Goal: Find specific page/section: Find specific page/section

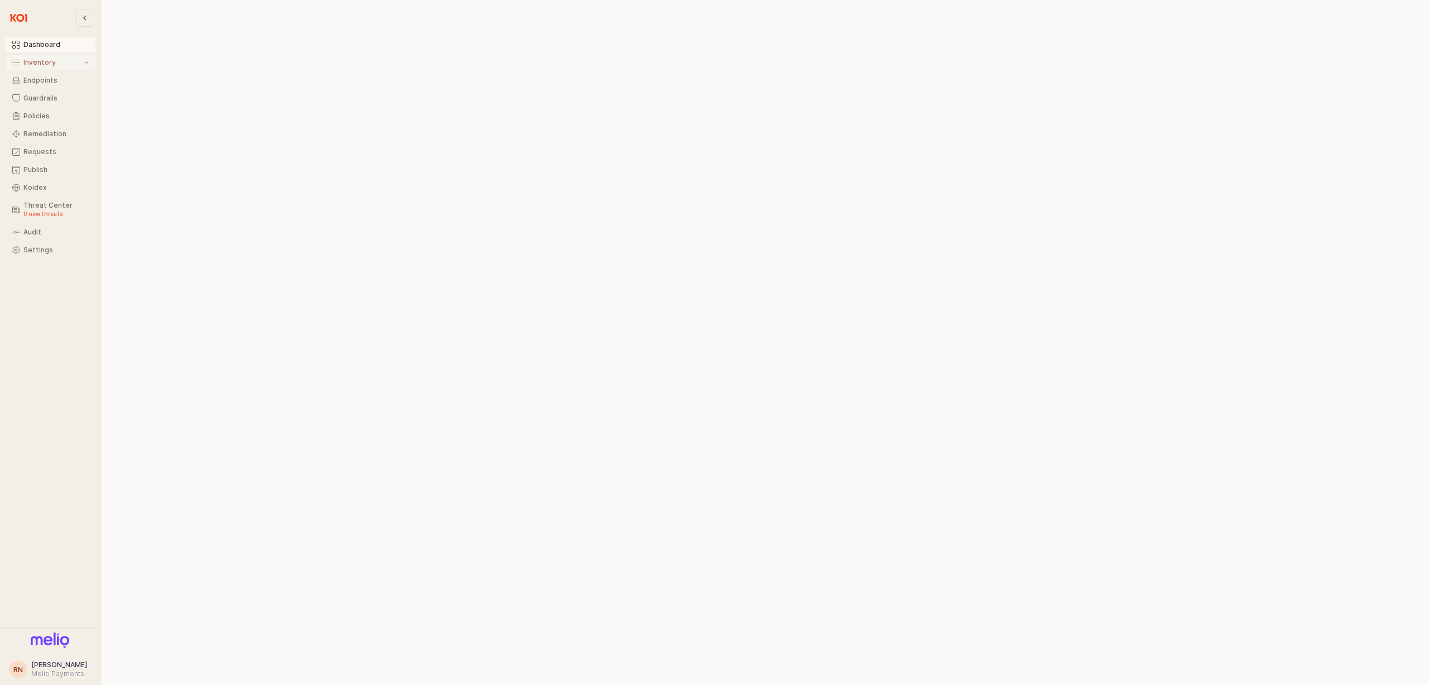
click at [40, 68] on button "Inventory" at bounding box center [51, 63] width 90 height 16
click at [34, 79] on div "All Items" at bounding box center [55, 80] width 65 height 8
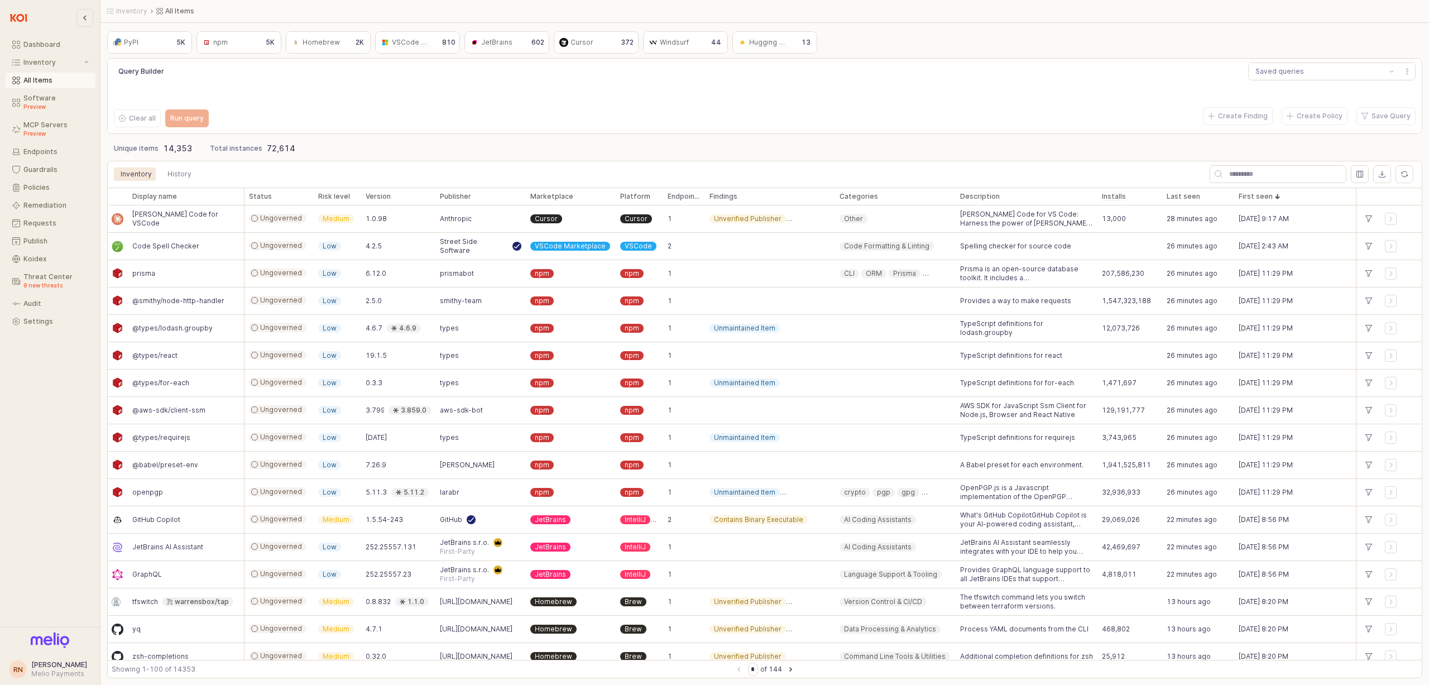
click at [238, 45] on div "npm npm" at bounding box center [229, 42] width 58 height 13
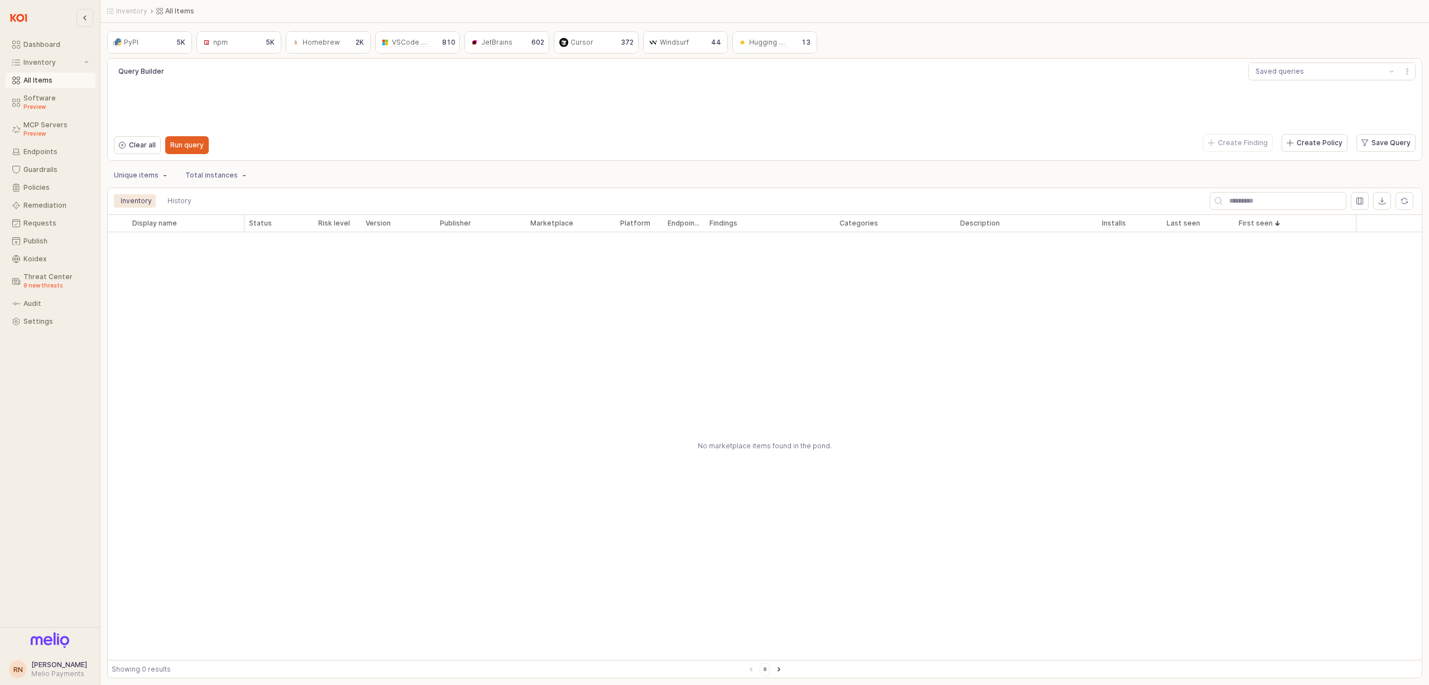
click at [254, 42] on div "npm npm" at bounding box center [229, 42] width 58 height 13
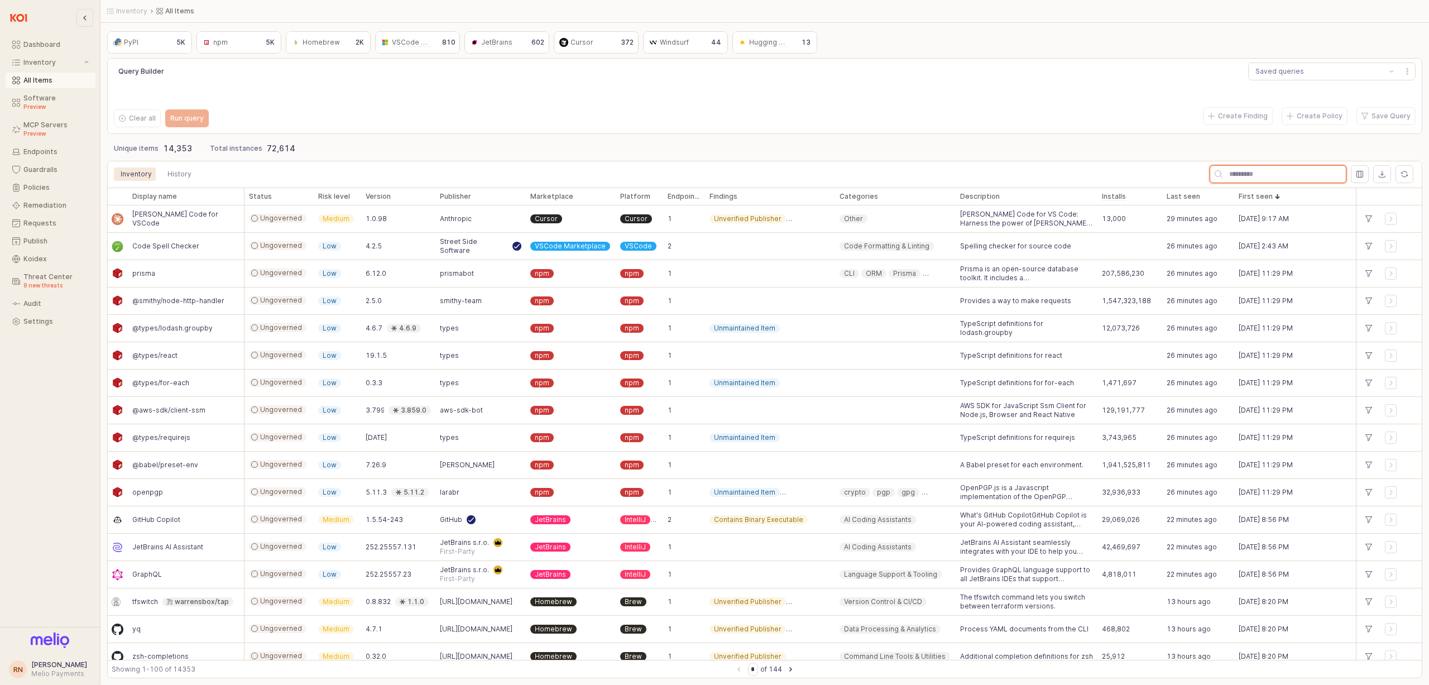
click at [1287, 171] on input "App Frame" at bounding box center [1284, 174] width 123 height 17
type input "**"
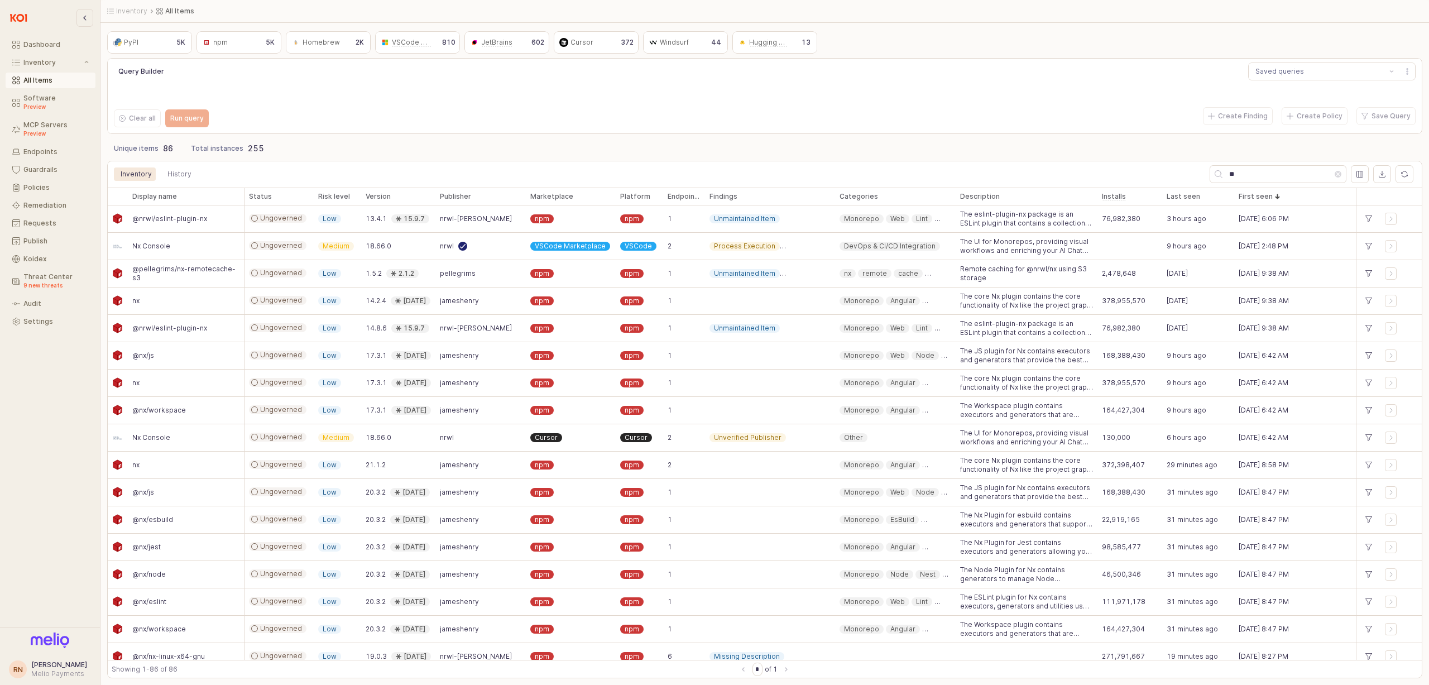
click at [240, 39] on div "npm npm" at bounding box center [229, 42] width 58 height 13
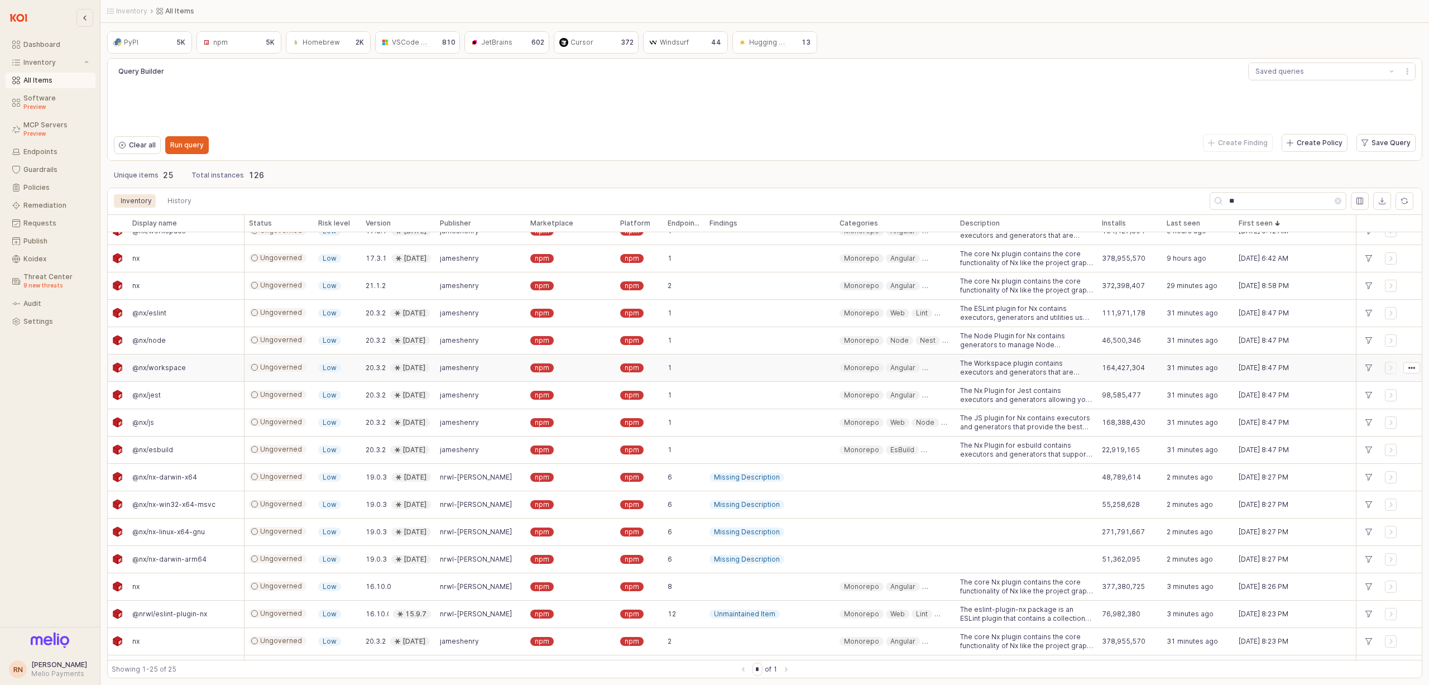
scroll to position [133, 0]
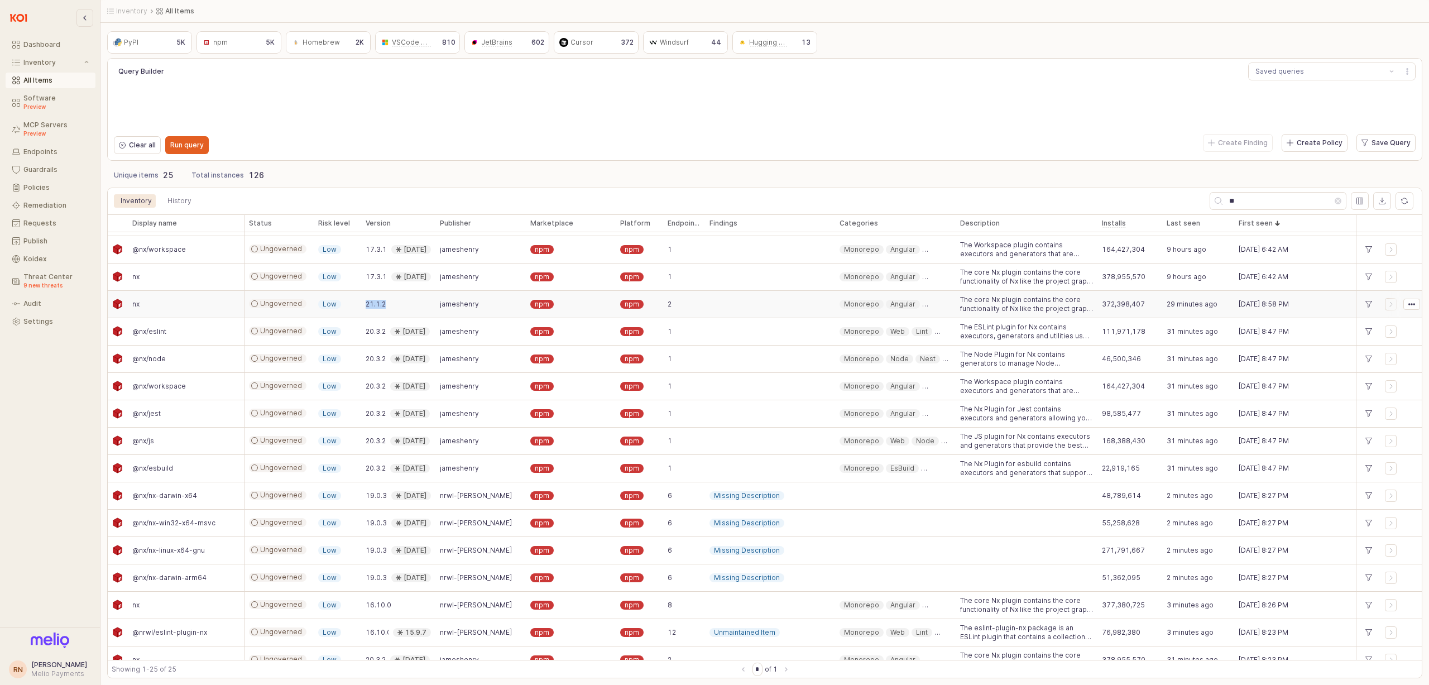
drag, startPoint x: 386, startPoint y: 300, endPoint x: 348, endPoint y: 307, distance: 39.1
click at [348, 307] on div "nx Ungoverned Low 21.1.2 jameshenry npm npm 2 Monorepo Angular React Web Node N…" at bounding box center [764, 304] width 1315 height 27
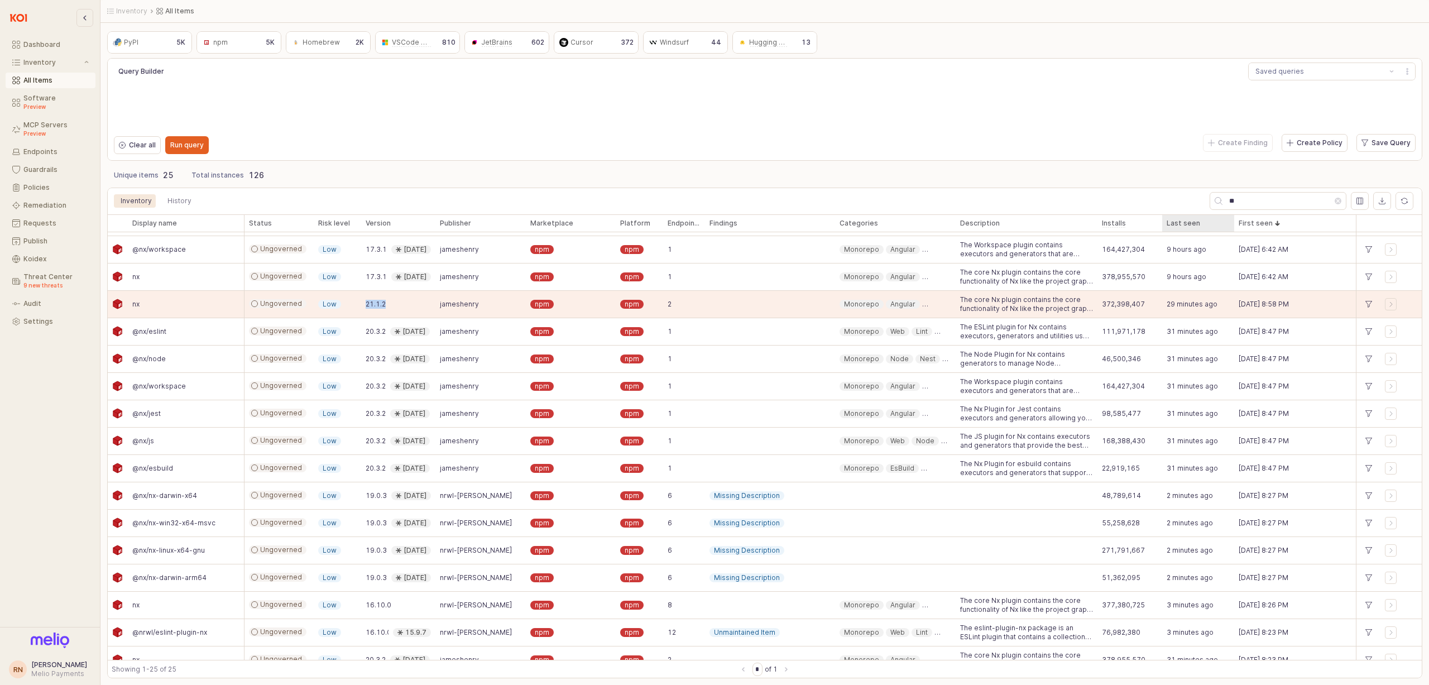
click at [1190, 226] on div "Last seen Last seen" at bounding box center [1198, 223] width 72 height 18
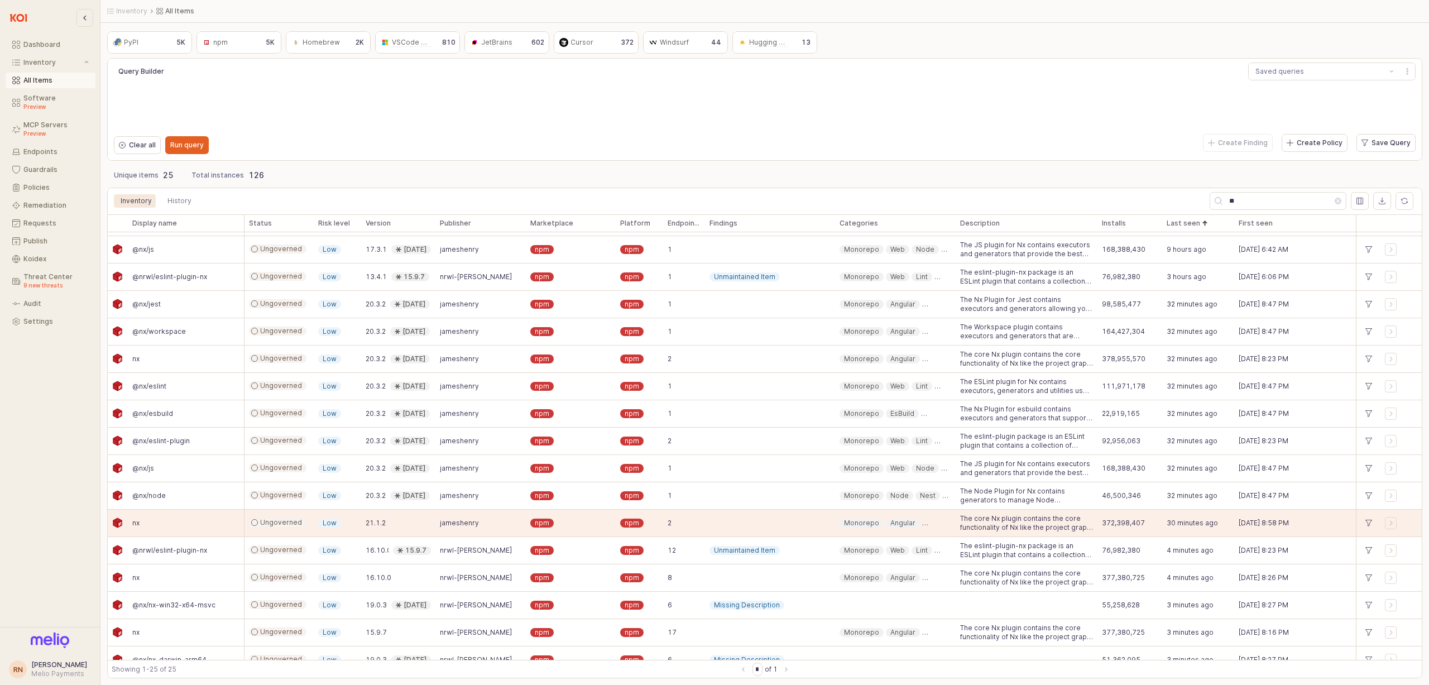
click at [1190, 223] on div "Last seen Last seen" at bounding box center [1198, 223] width 72 height 18
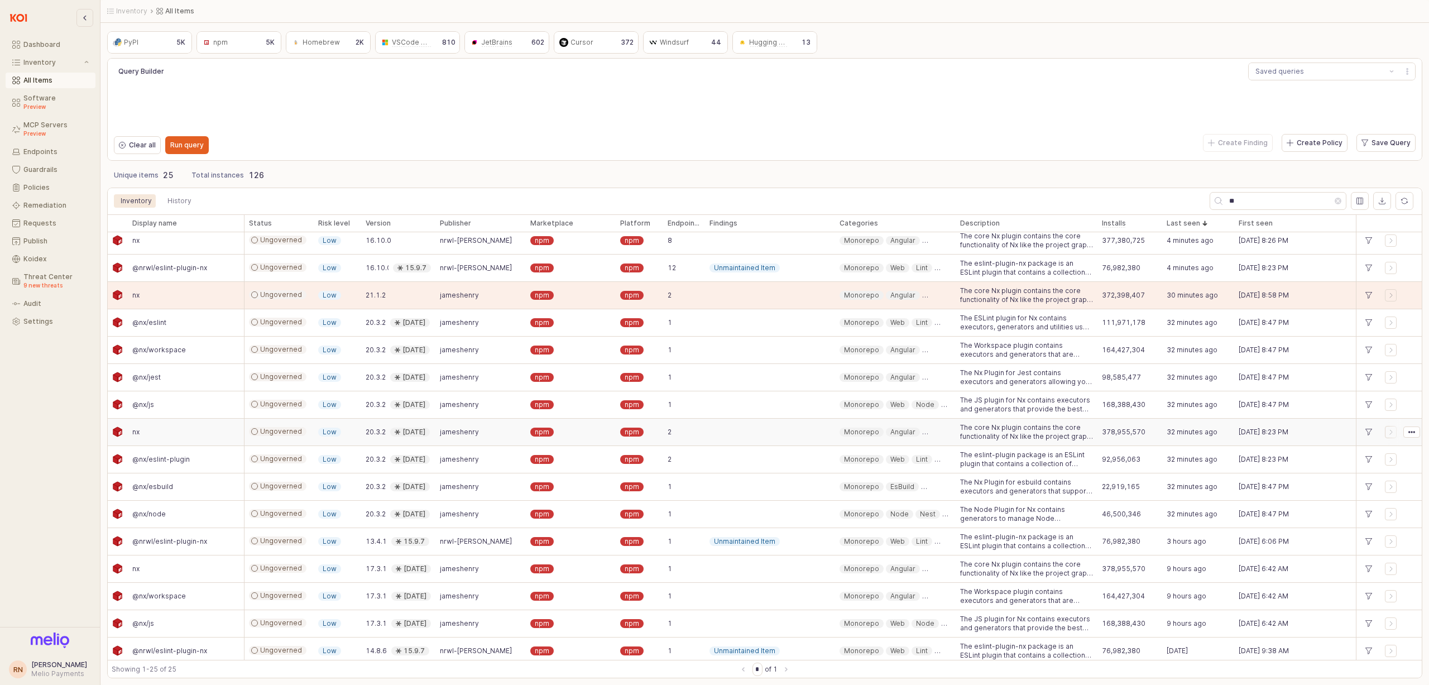
scroll to position [256, 0]
